Goal: Register for event/course

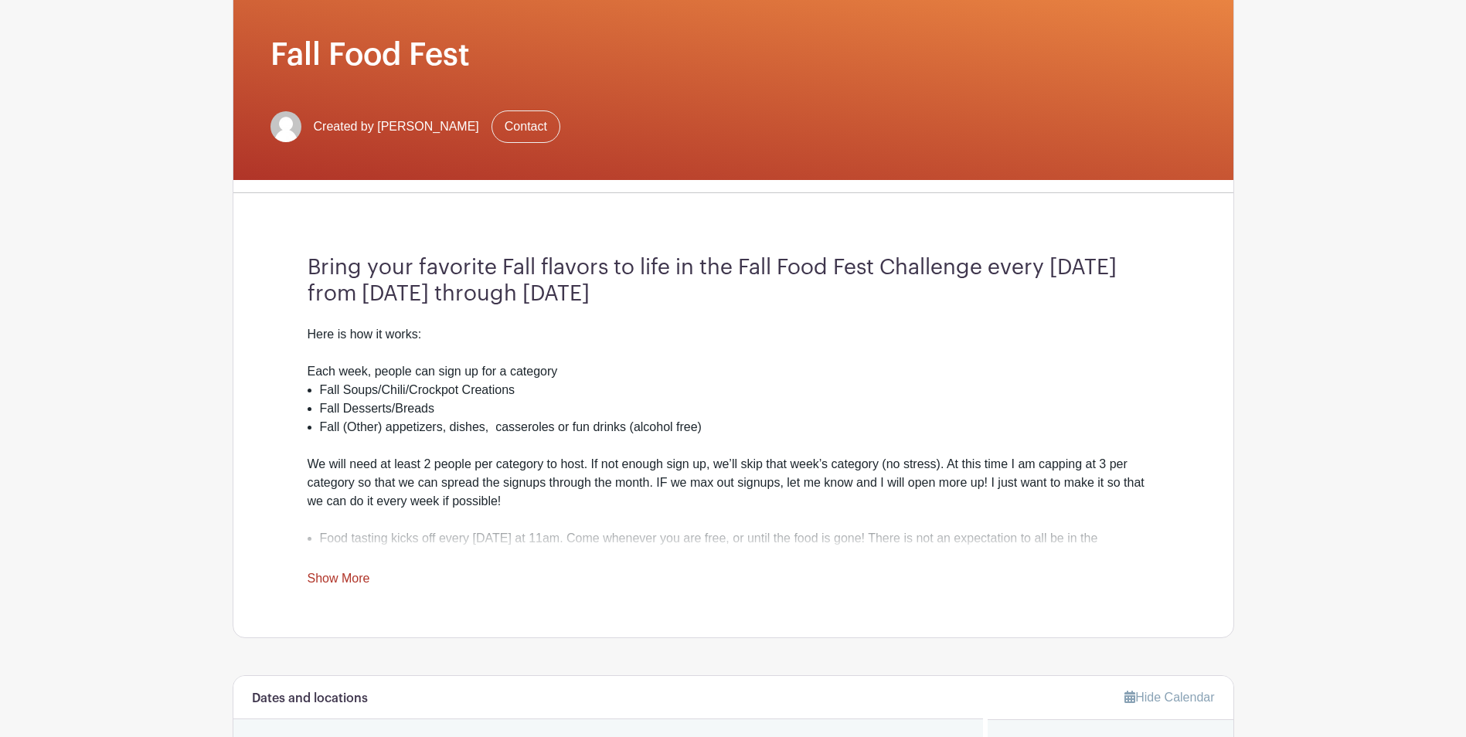
scroll to position [232, 0]
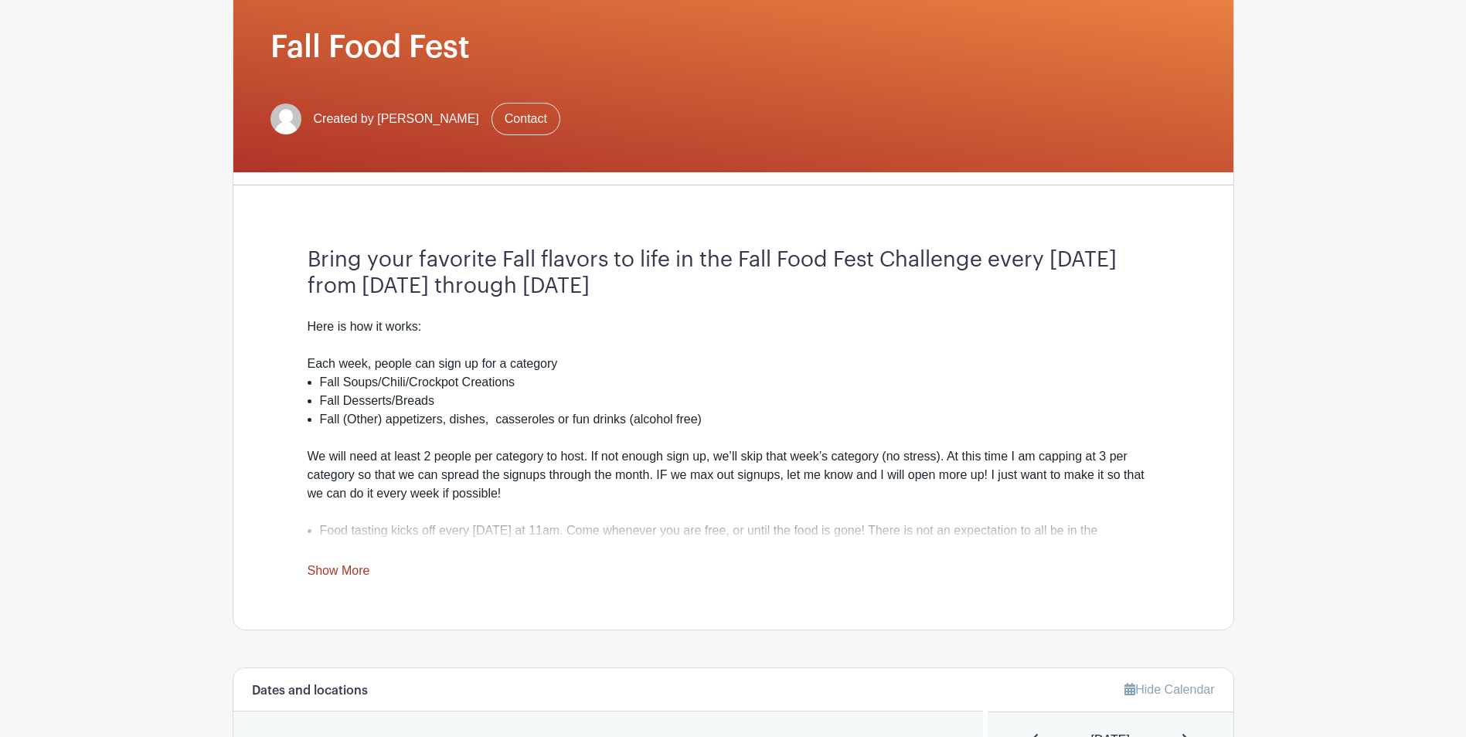
click at [339, 570] on link "Show More" at bounding box center [339, 573] width 63 height 19
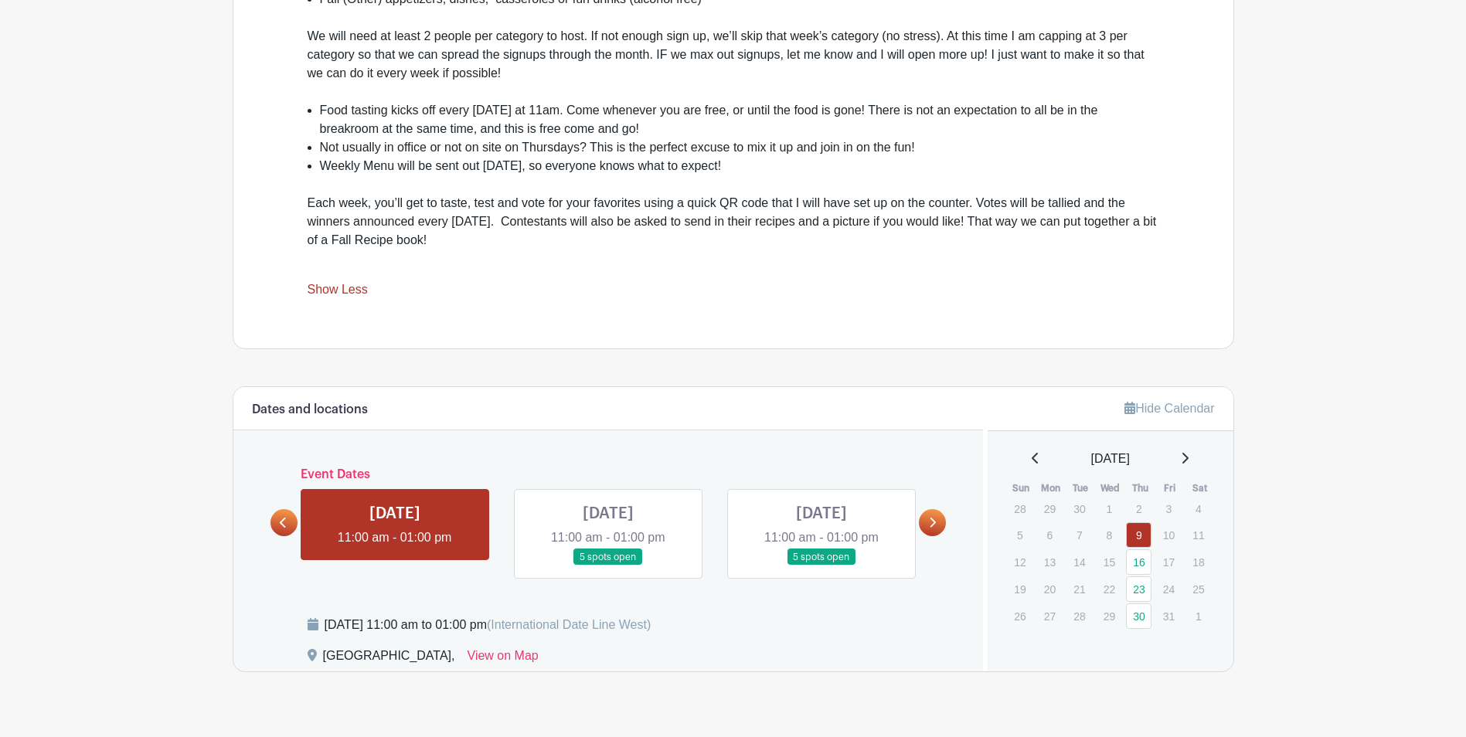
scroll to position [684, 0]
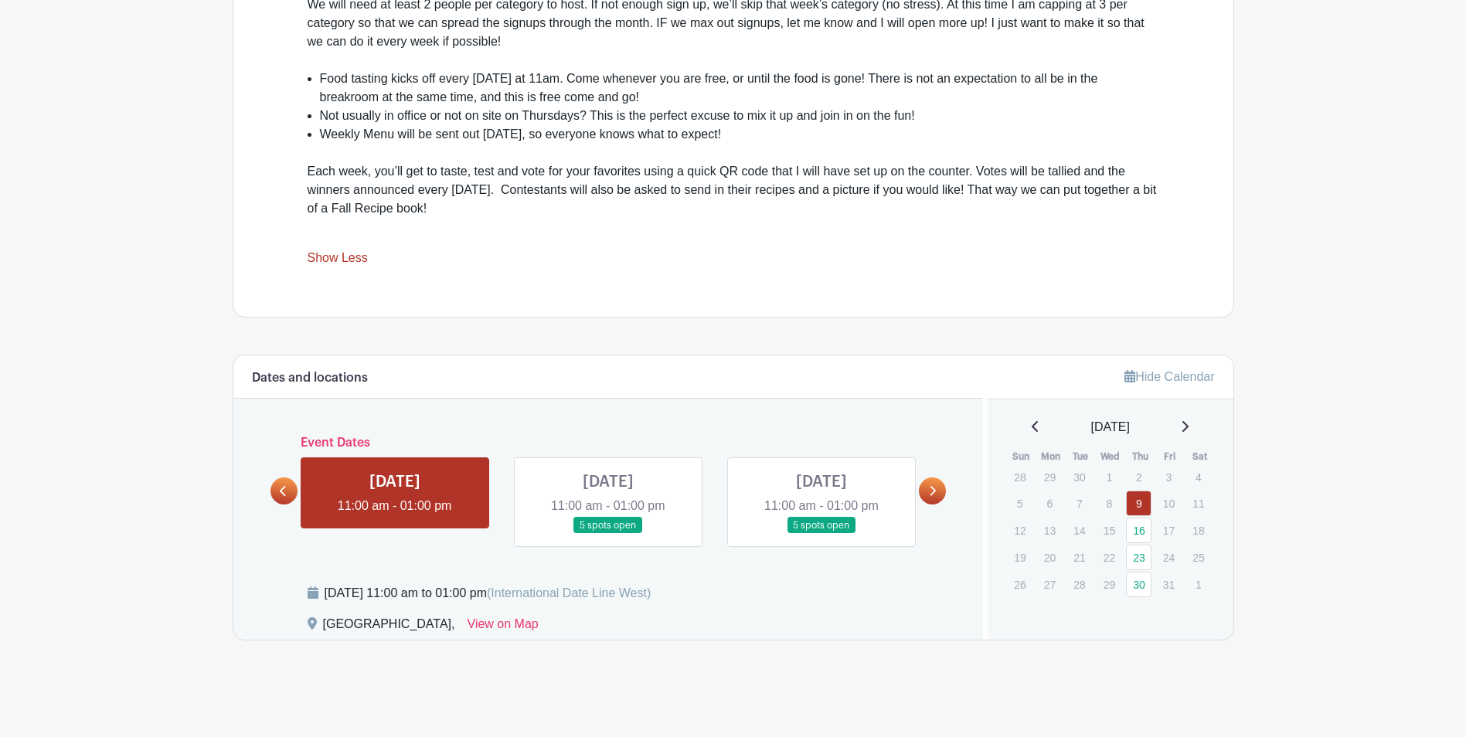
click at [608, 534] on link at bounding box center [608, 534] width 0 height 0
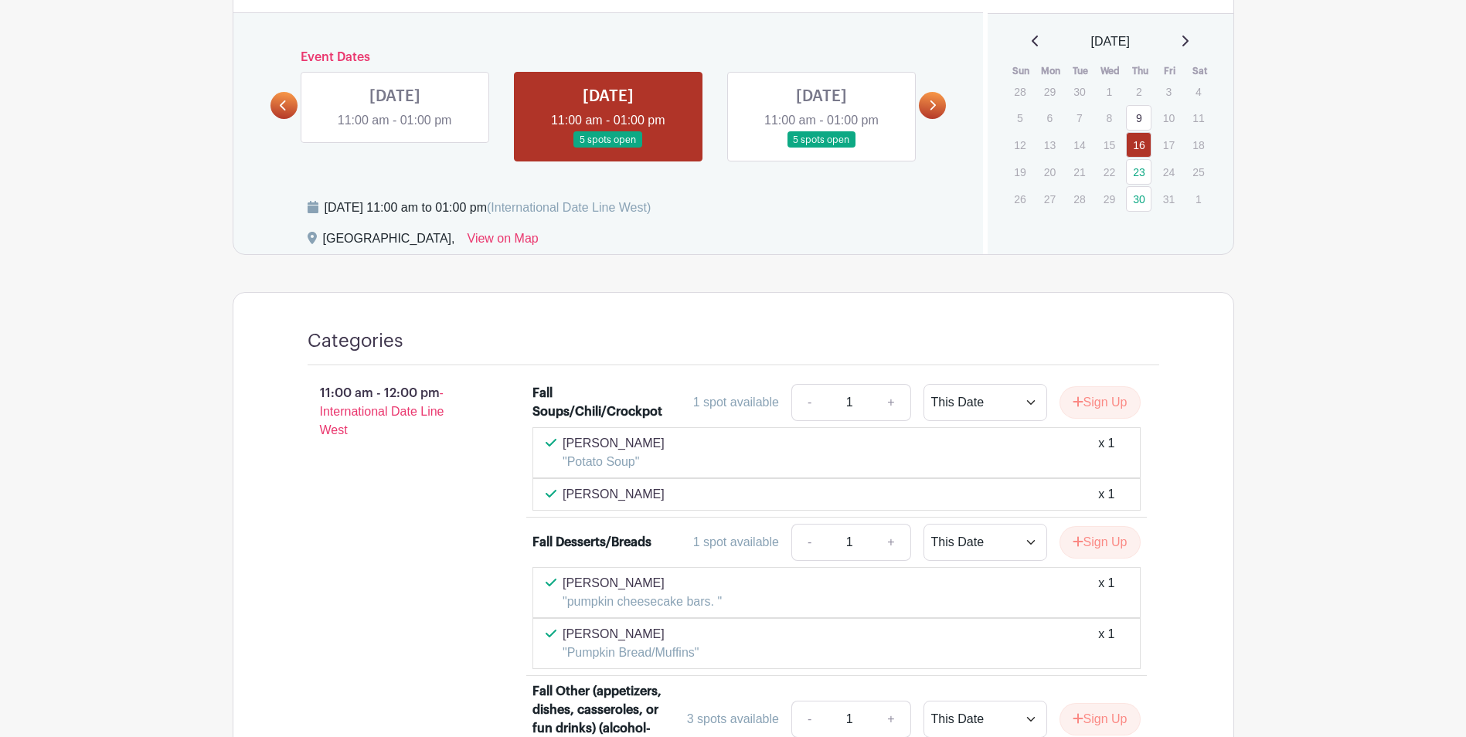
scroll to position [1070, 0]
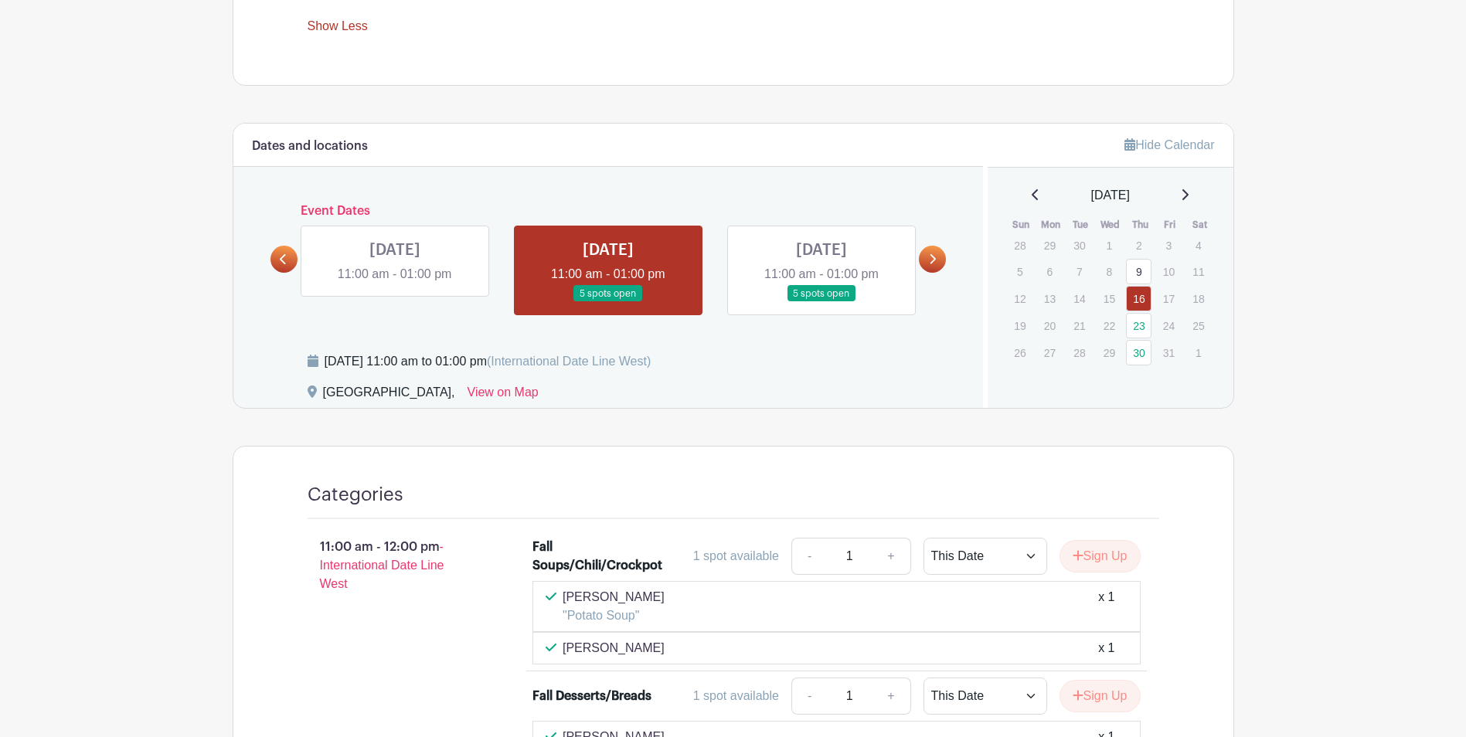
click at [395, 284] on link at bounding box center [395, 284] width 0 height 0
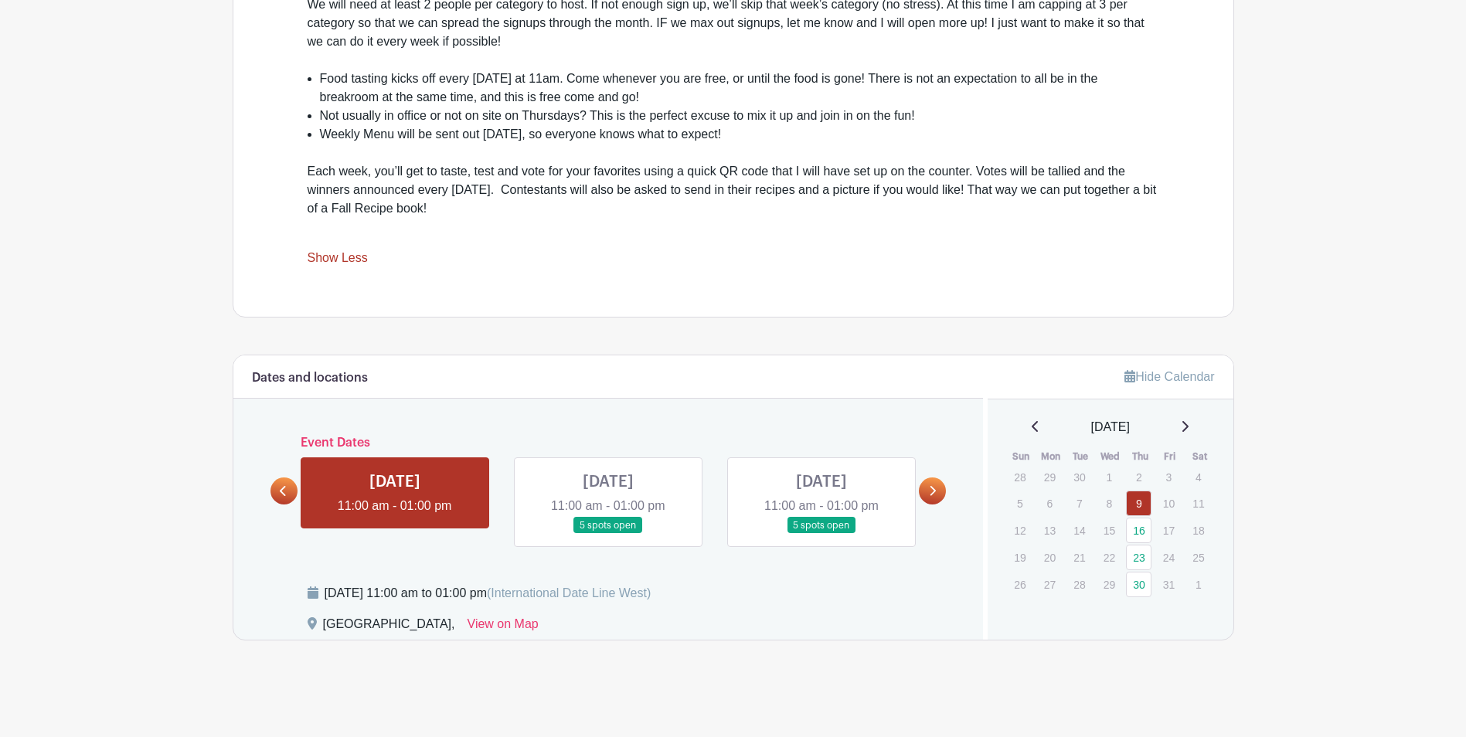
click at [404, 273] on div "Bring your favorite Fall flavors to life in the Fall Food Fest Challenge every …" at bounding box center [733, 31] width 926 height 571
click at [608, 534] on link at bounding box center [608, 534] width 0 height 0
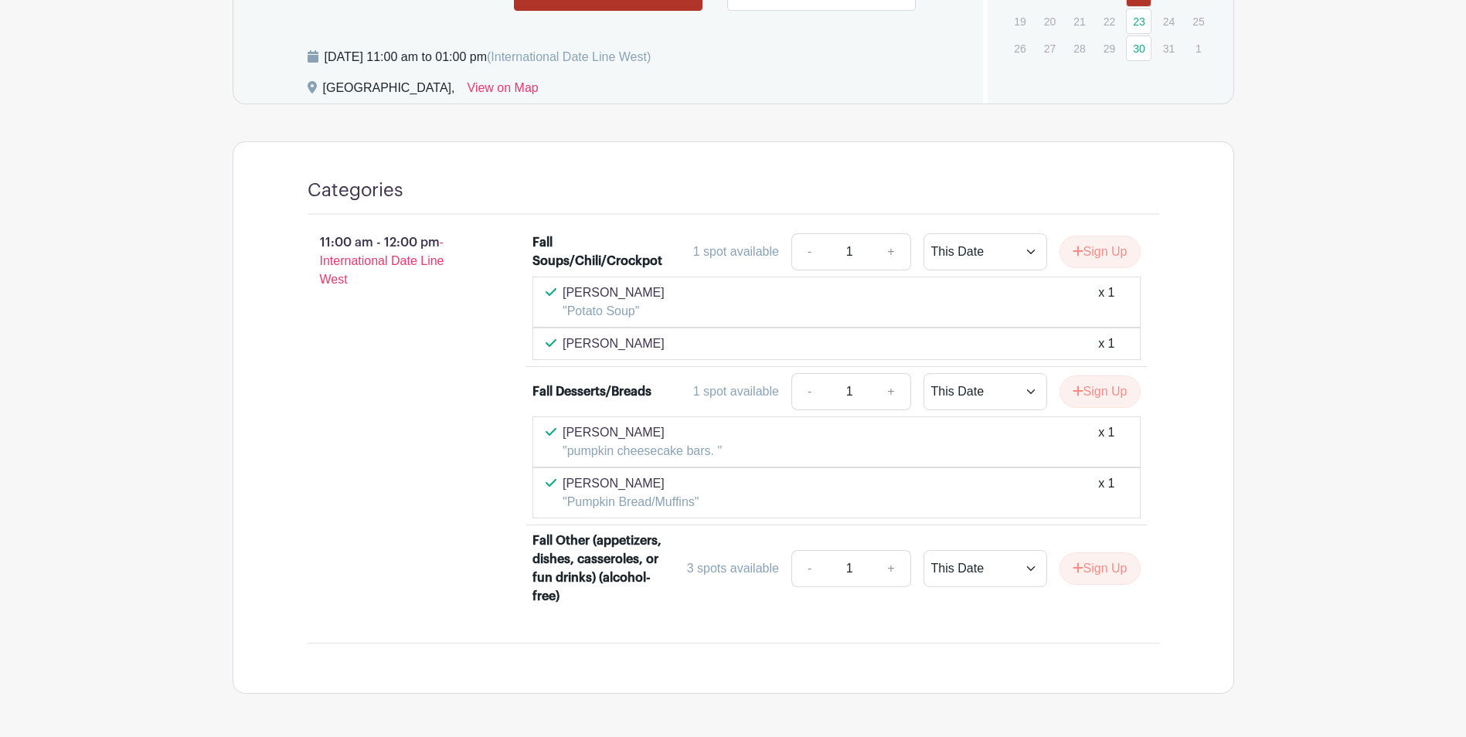
scroll to position [1196, 0]
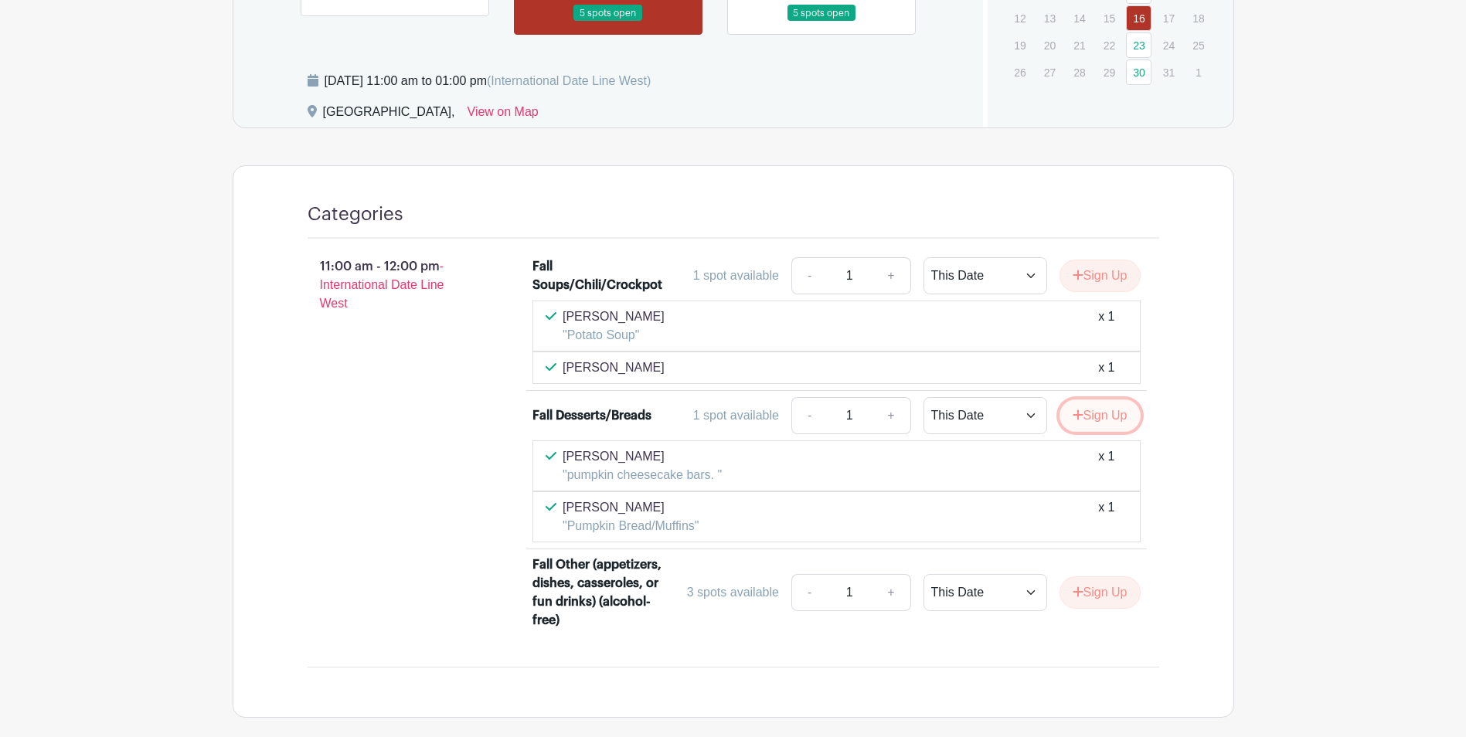
click at [1113, 419] on button "Sign Up" at bounding box center [1099, 415] width 81 height 32
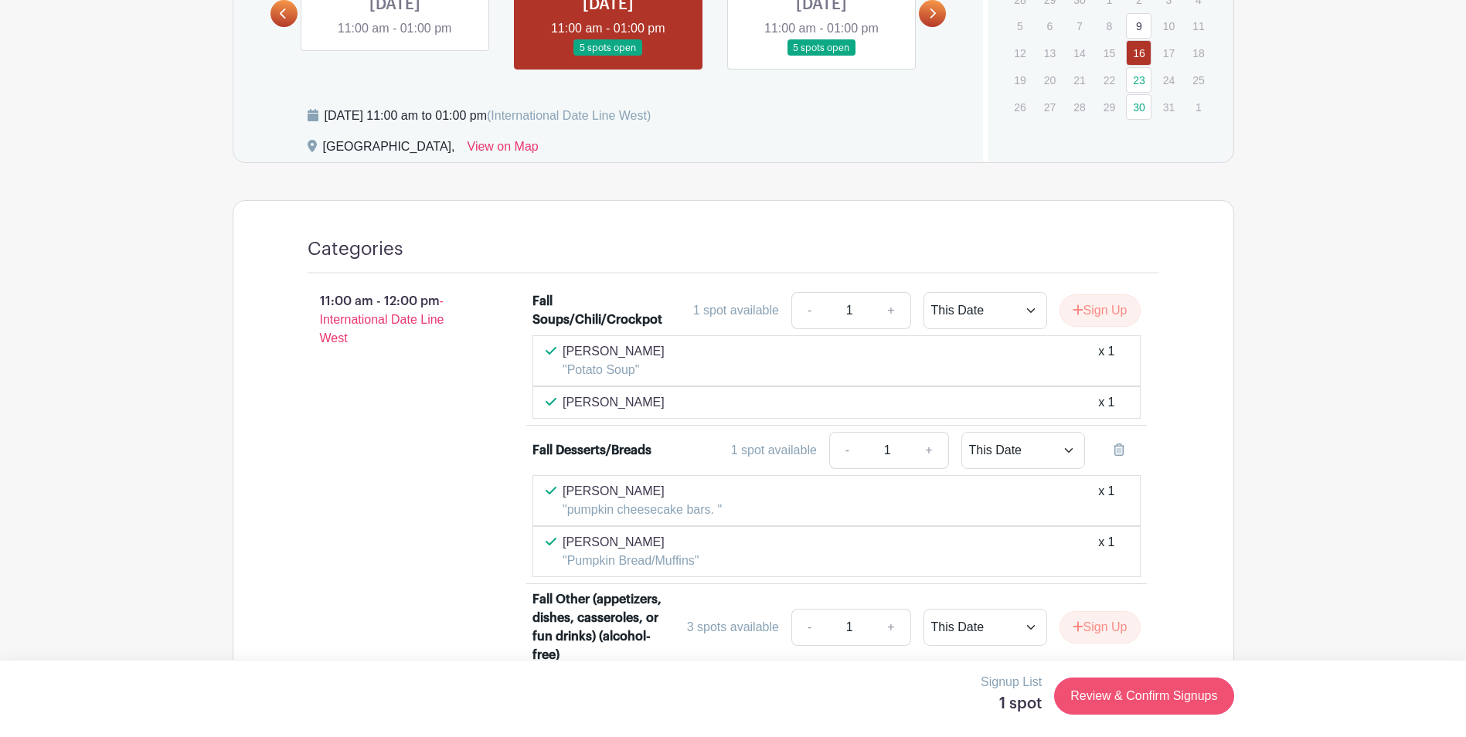
scroll to position [1273, 0]
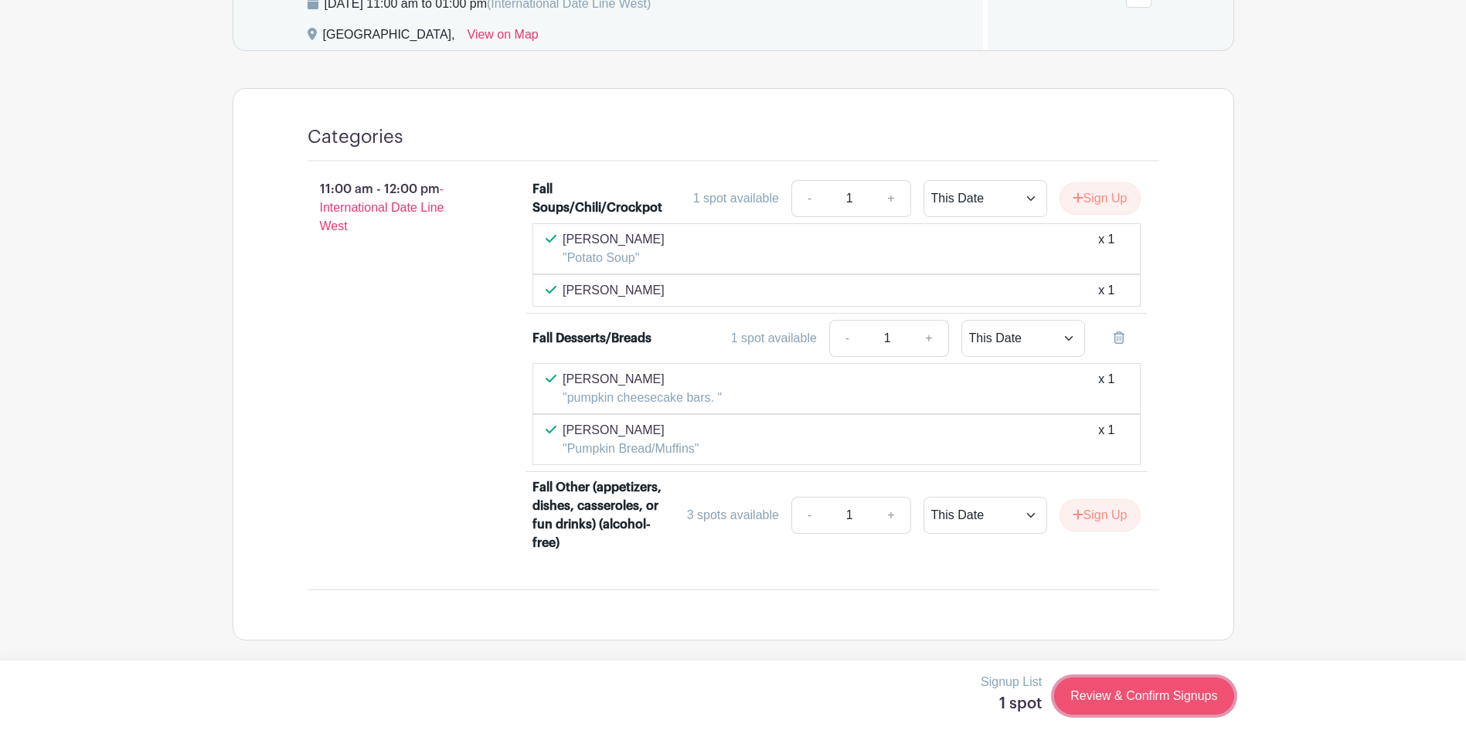
click at [1154, 697] on link "Review & Confirm Signups" at bounding box center [1143, 696] width 179 height 37
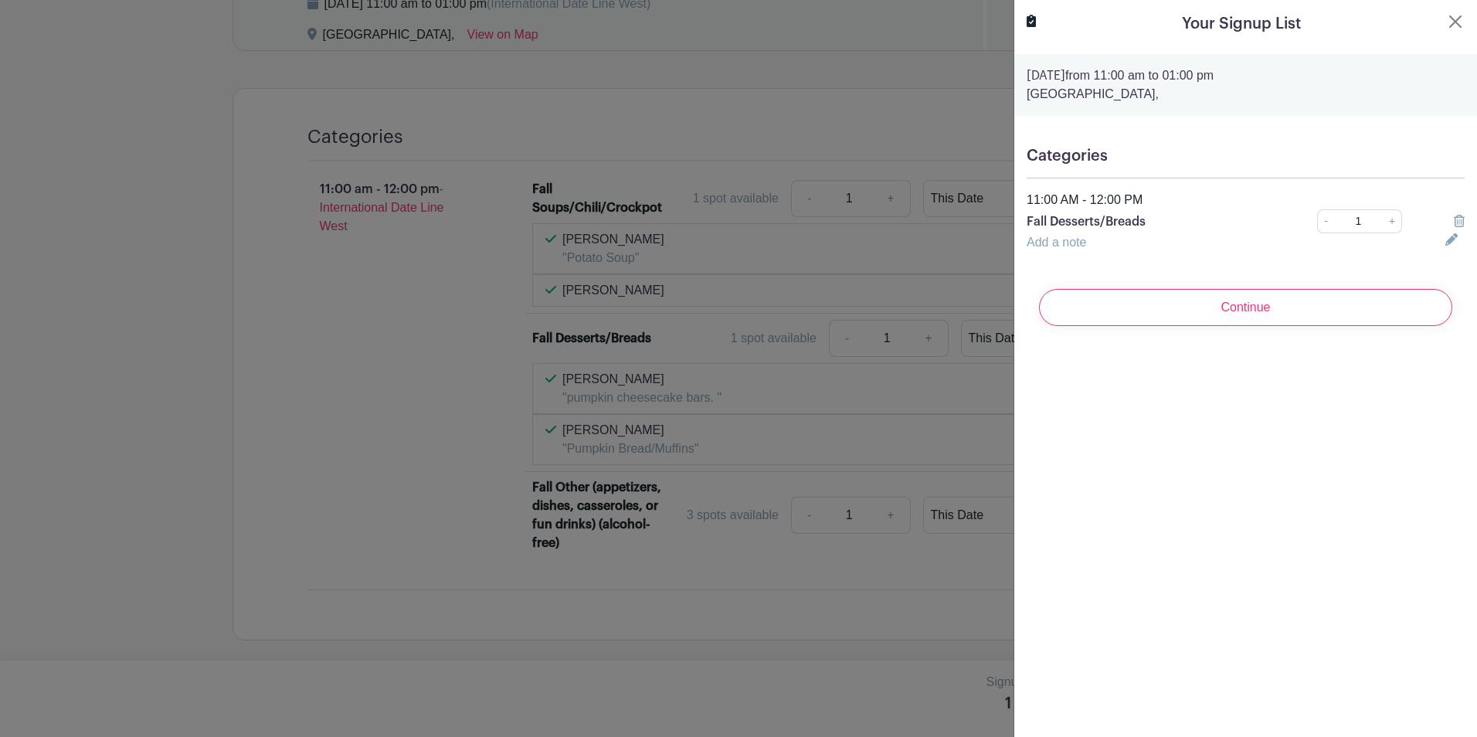
click at [1056, 238] on link "Add a note" at bounding box center [1056, 242] width 59 height 13
click at [1084, 247] on input "text" at bounding box center [1227, 251] width 400 height 37
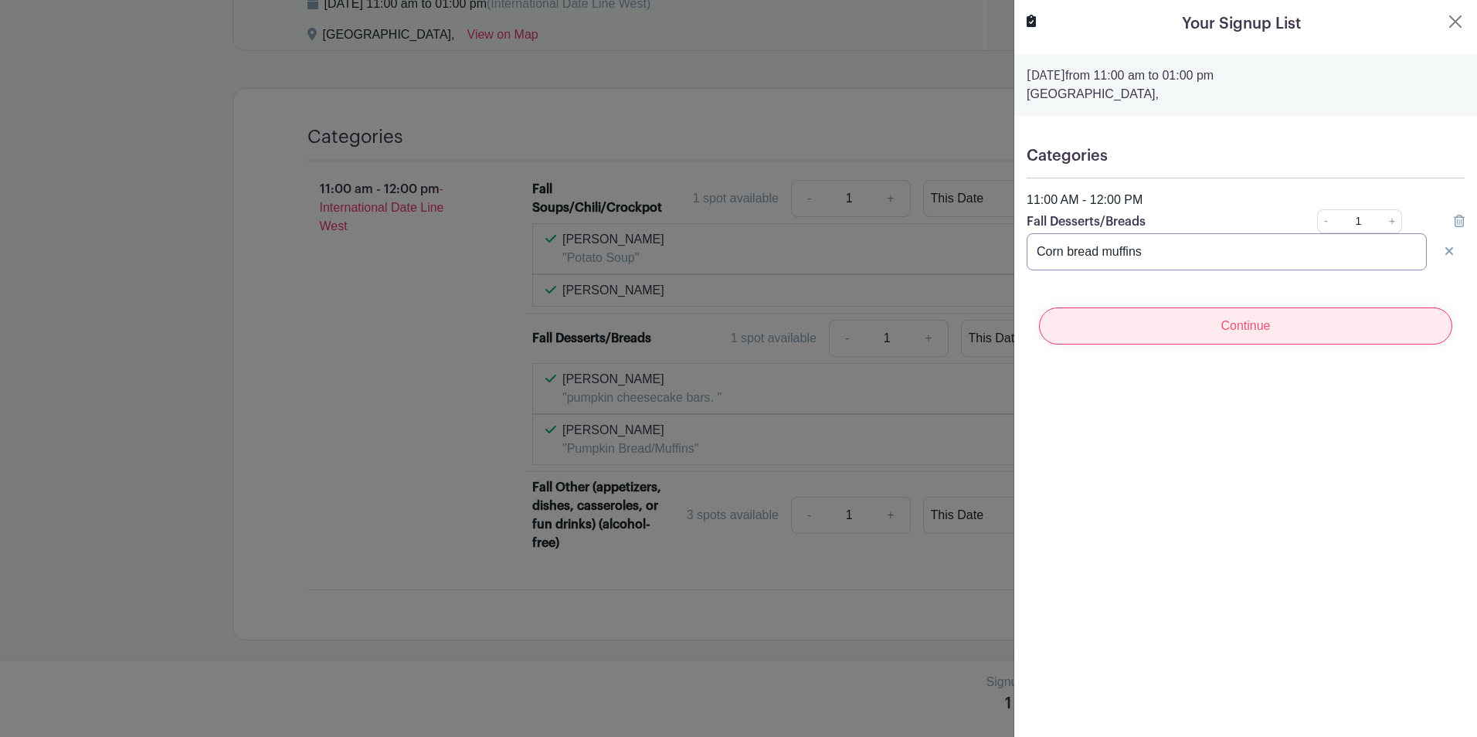
type input "Corn bread muffins"
click at [1242, 327] on input "Continue" at bounding box center [1245, 326] width 413 height 37
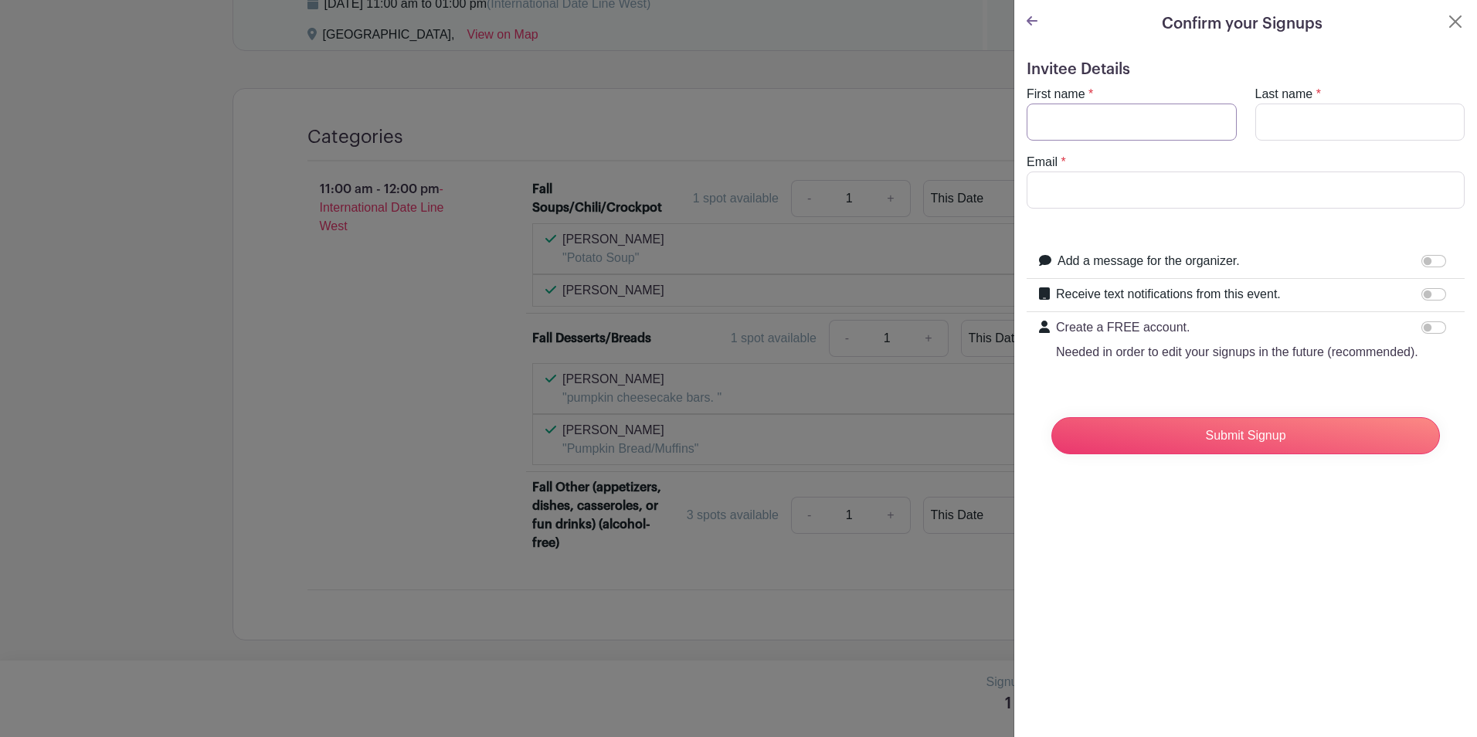
click at [1112, 121] on input "First name" at bounding box center [1132, 122] width 210 height 37
type input "Breanne"
type input "[PERSON_NAME]"
type input "[EMAIL_ADDRESS][DOMAIN_NAME]"
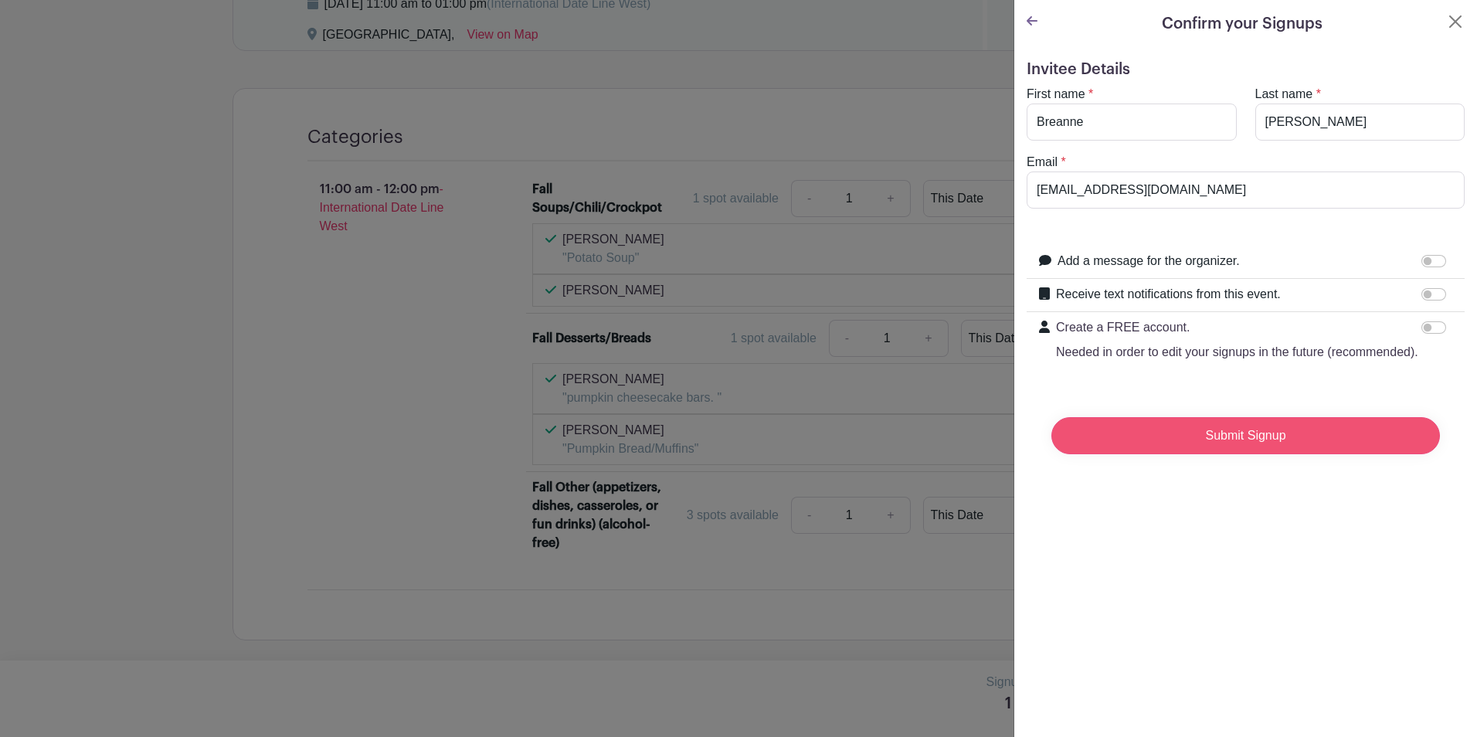
click at [1235, 454] on input "Submit Signup" at bounding box center [1246, 435] width 389 height 37
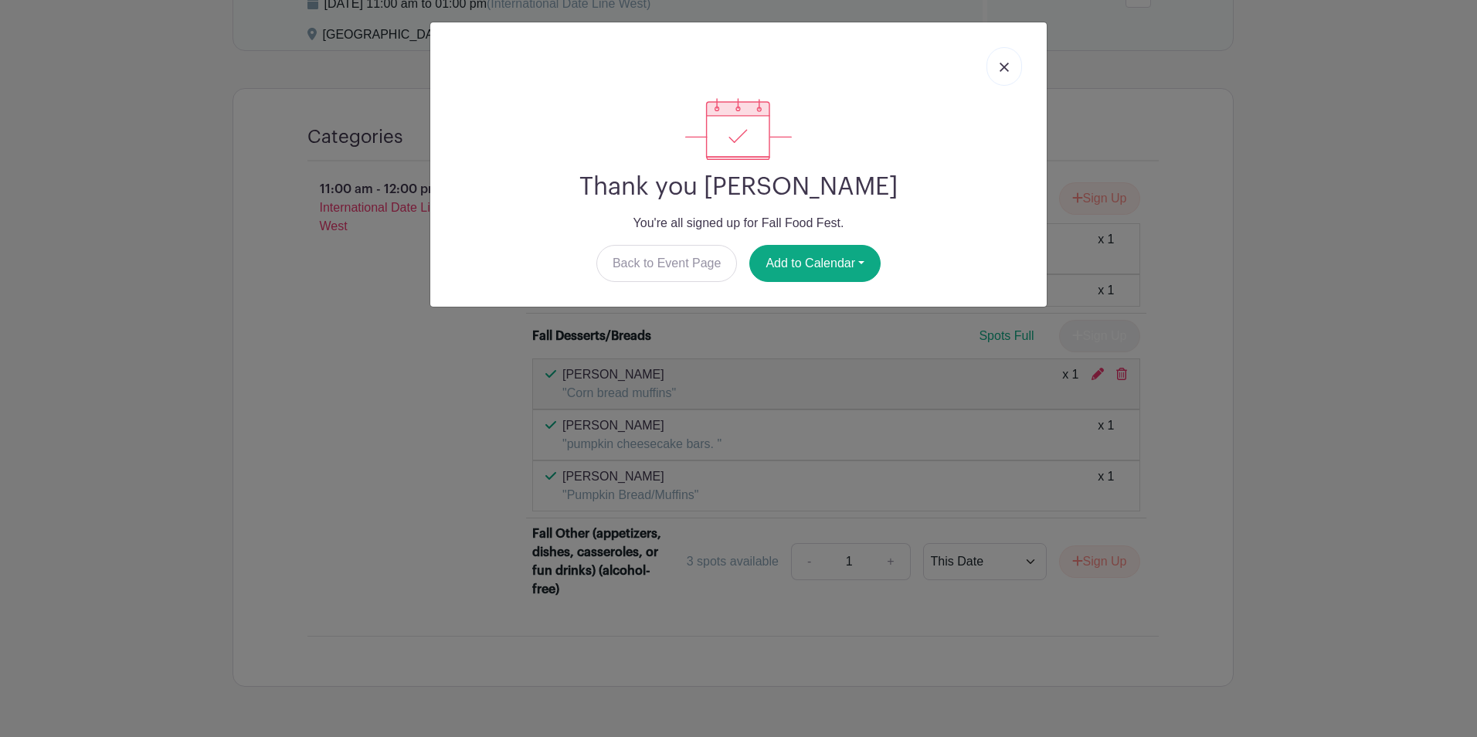
click at [1012, 68] on link at bounding box center [1005, 66] width 36 height 39
